Goal: Transaction & Acquisition: Purchase product/service

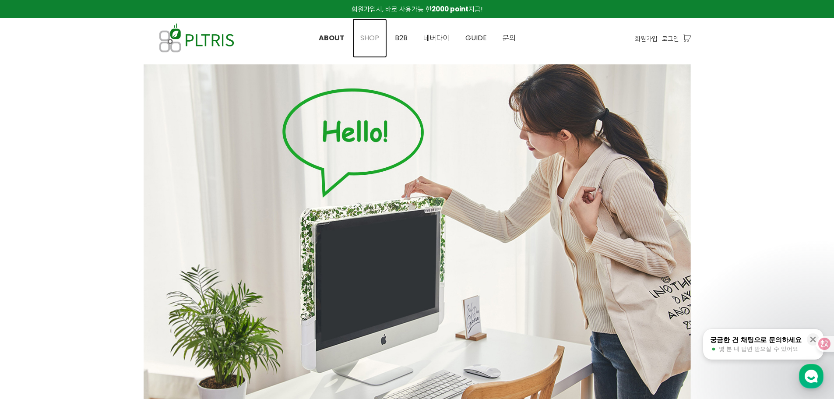
click at [372, 36] on span "SHOP" at bounding box center [370, 38] width 19 height 10
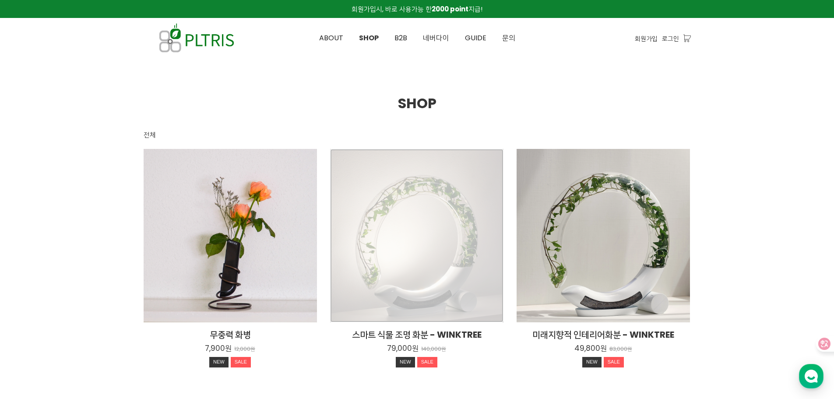
click at [422, 243] on div "스마트 식물 조명 화분 - WINKTREE 79,000원 140,000원 NEW SALE" at bounding box center [416, 235] width 173 height 173
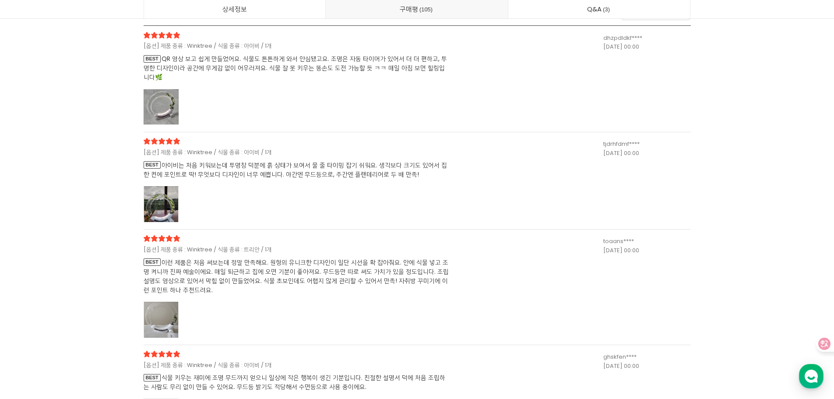
scroll to position [21289, 0]
